Goal: Understand process/instructions: Learn how to perform a task or action

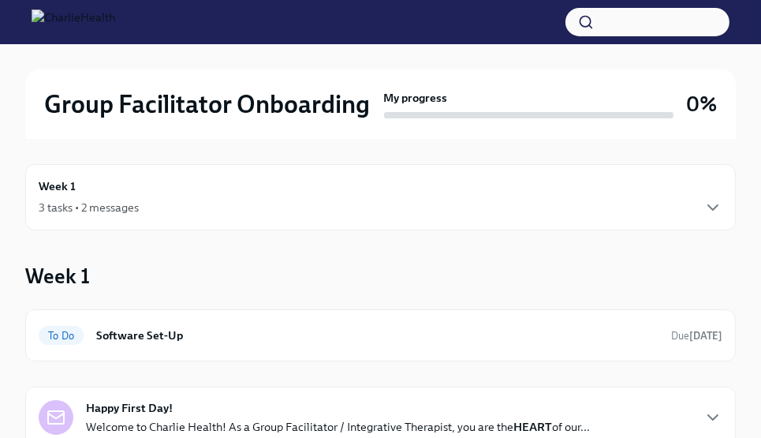
click at [400, 176] on div "Week 1 3 tasks • 2 messages" at bounding box center [380, 197] width 711 height 66
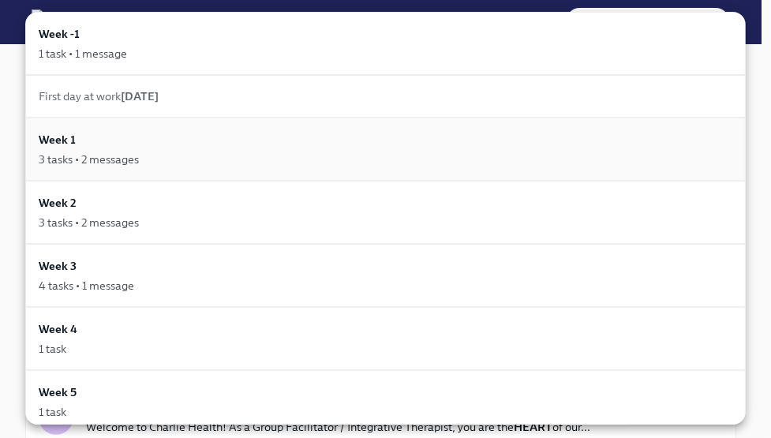
click at [99, 169] on div "Week 1 3 tasks • 2 messages" at bounding box center [385, 149] width 720 height 63
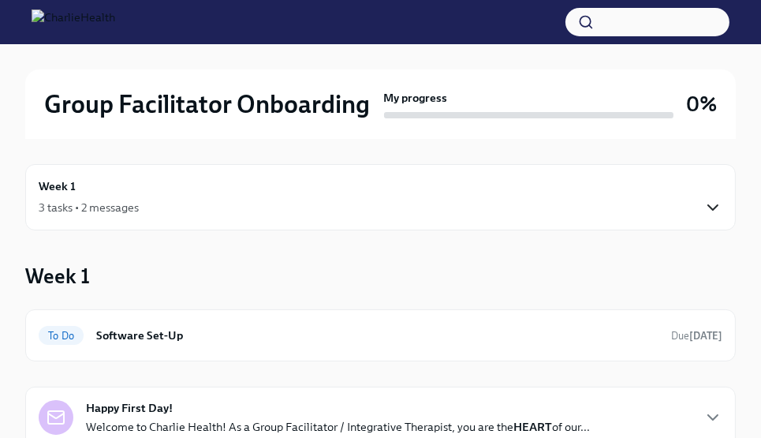
click at [719, 212] on icon "button" at bounding box center [713, 207] width 19 height 19
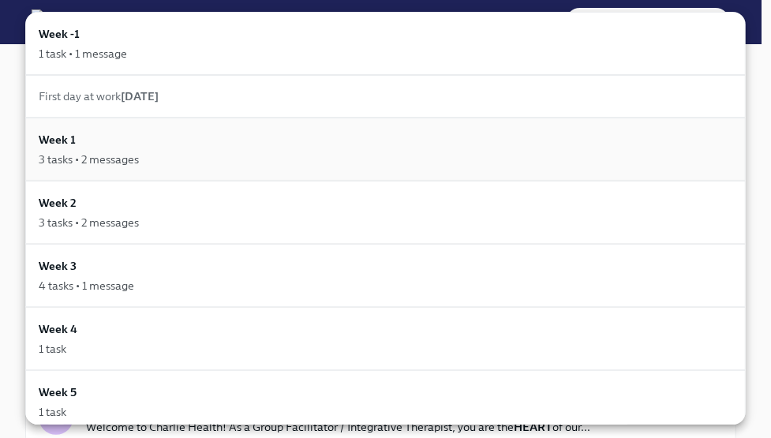
click at [675, 164] on div "3 tasks • 2 messages" at bounding box center [385, 159] width 693 height 16
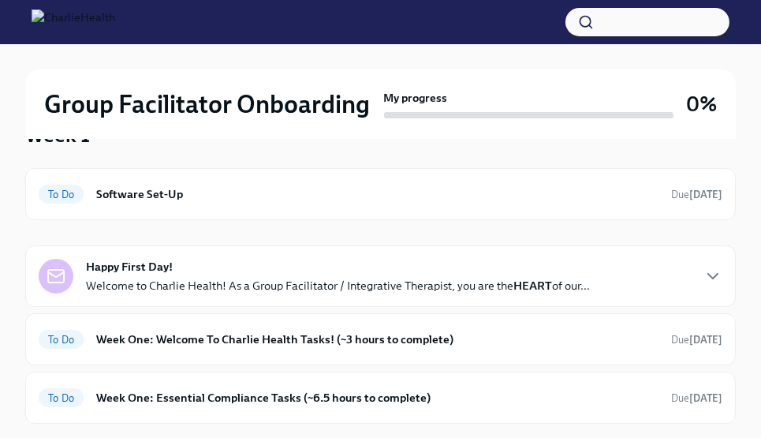
scroll to position [141, 0]
click at [410, 195] on h6 "Software Set-Up" at bounding box center [377, 193] width 562 height 17
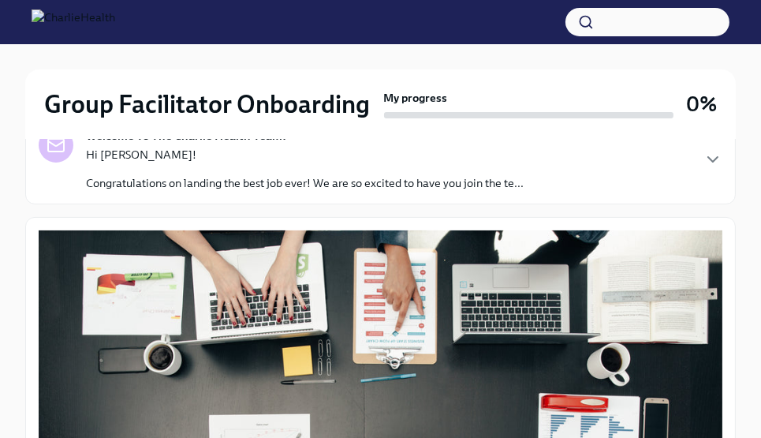
scroll to position [216, 0]
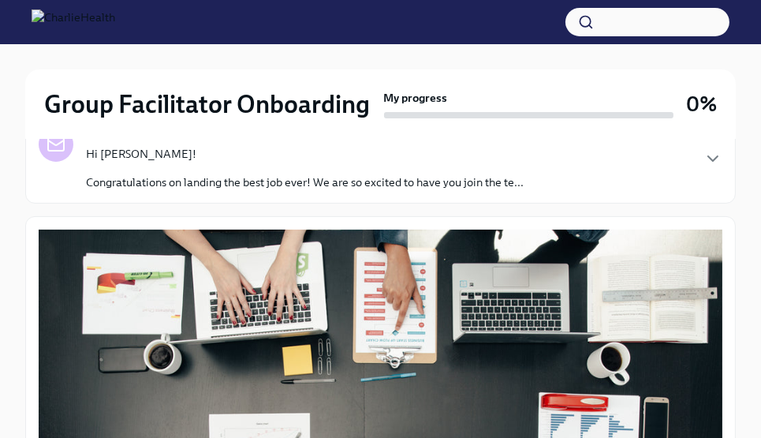
click at [710, 171] on div "Welcome To The Charlie Health Team! Hi [PERSON_NAME]! Congratulations on landin…" at bounding box center [381, 158] width 684 height 63
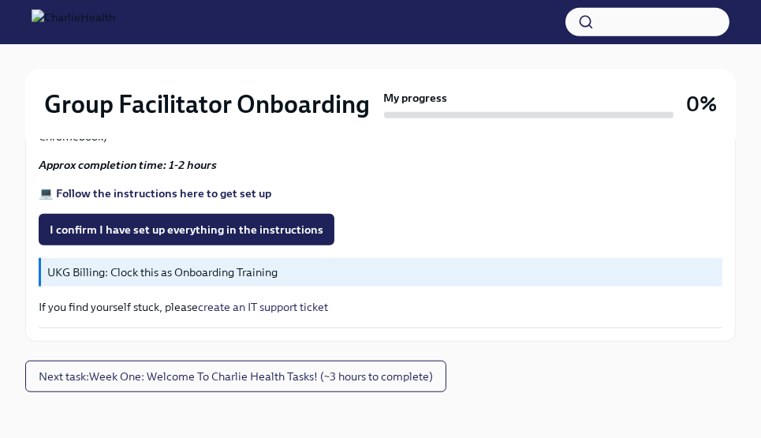
scroll to position [1350, 0]
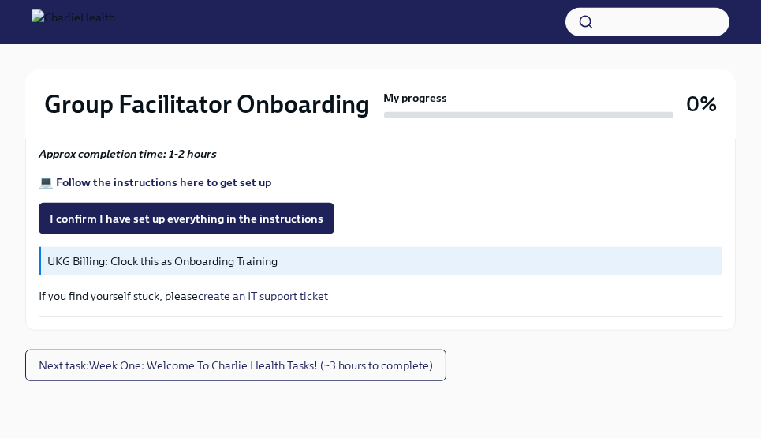
click at [222, 189] on strong "💻 Follow the instructions here to get set up" at bounding box center [155, 182] width 233 height 14
